Goal: Task Accomplishment & Management: Use online tool/utility

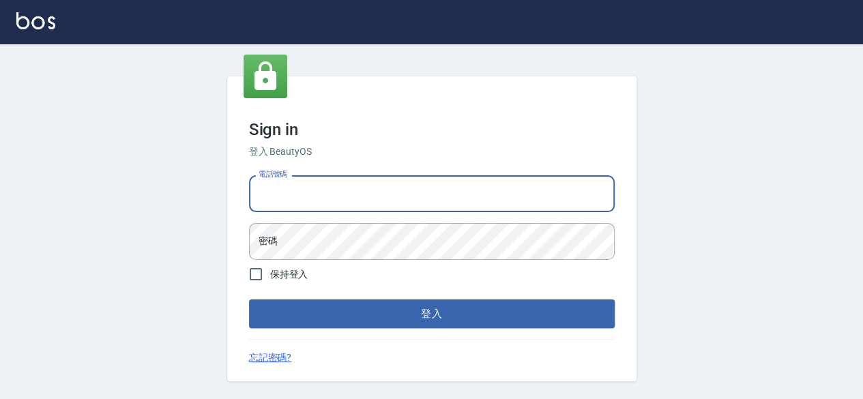
click at [295, 205] on input "電話號碼" at bounding box center [432, 193] width 366 height 37
type input "25420299"
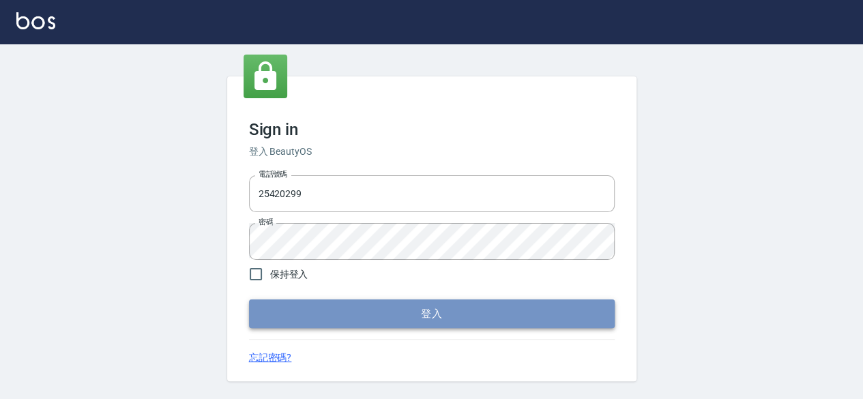
click at [294, 317] on button "登入" at bounding box center [432, 314] width 366 height 29
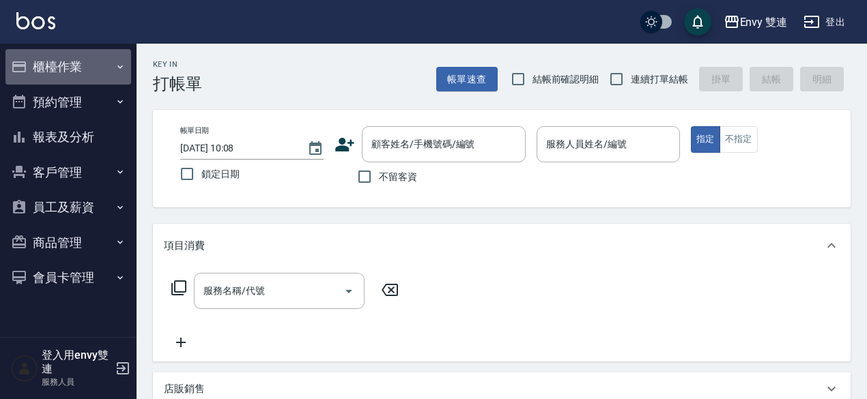
click at [70, 72] on button "櫃檯作業" at bounding box center [68, 66] width 126 height 35
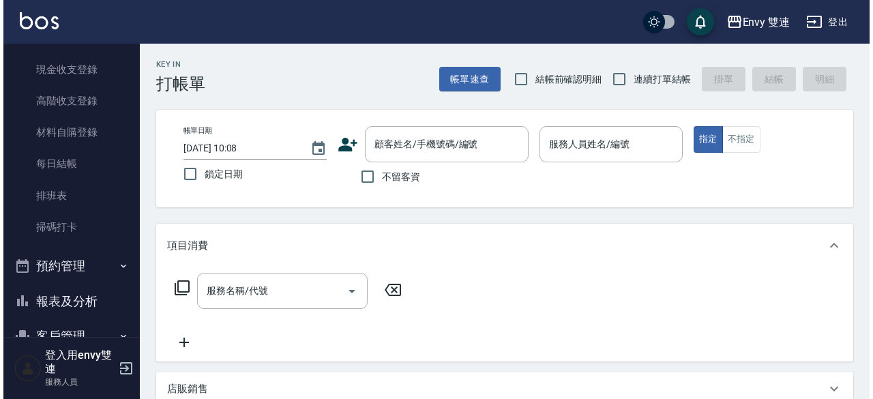
scroll to position [164, 0]
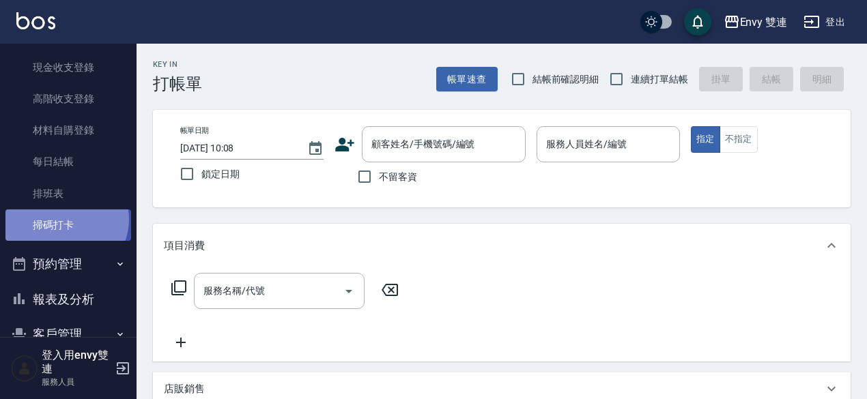
click at [65, 219] on link "掃碼打卡" at bounding box center [68, 224] width 126 height 31
